Goal: Navigation & Orientation: Go to known website

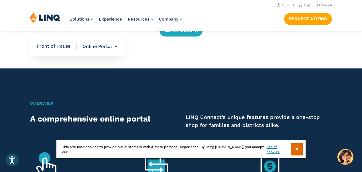
scroll to position [235, 0]
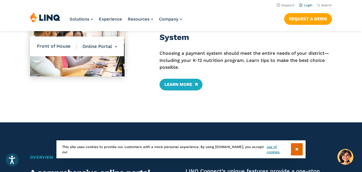
click at [306, 5] on link "Login" at bounding box center [305, 5] width 13 height 4
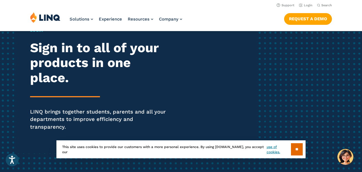
scroll to position [41, 0]
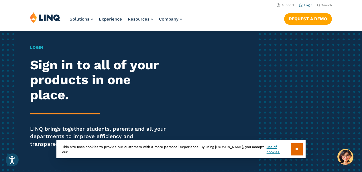
click at [307, 6] on link "Login" at bounding box center [305, 5] width 13 height 4
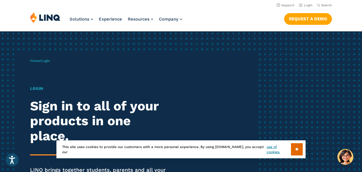
click at [55, 63] on div "Home / Login Login Sign in to all of your products in one place. LINQ brings to…" at bounding box center [143, 131] width 226 height 161
